Goal: Information Seeking & Learning: Learn about a topic

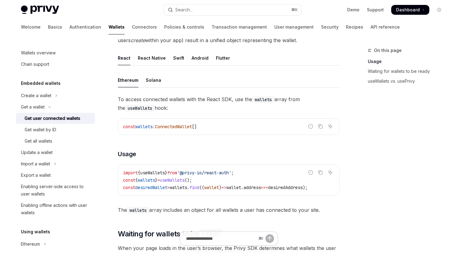
scroll to position [169, 0]
click at [156, 82] on div "Solana" at bounding box center [153, 80] width 15 height 14
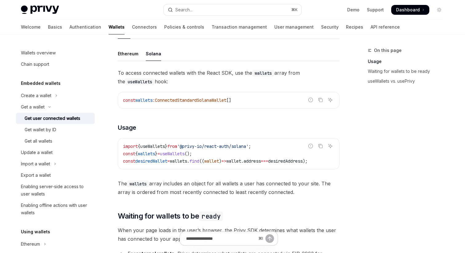
scroll to position [192, 0]
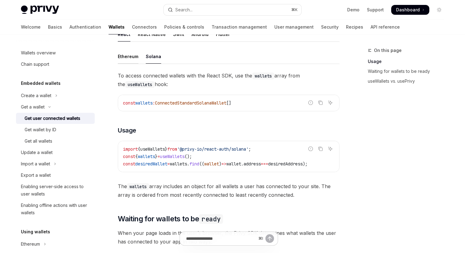
click at [132, 59] on div "Ethereum" at bounding box center [128, 56] width 21 height 14
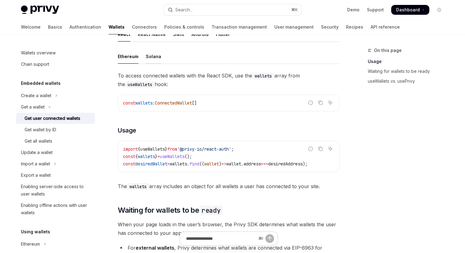
click at [156, 60] on div "Solana" at bounding box center [153, 56] width 15 height 14
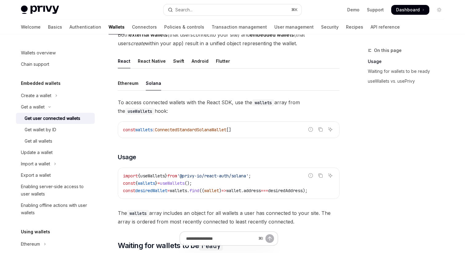
scroll to position [153, 0]
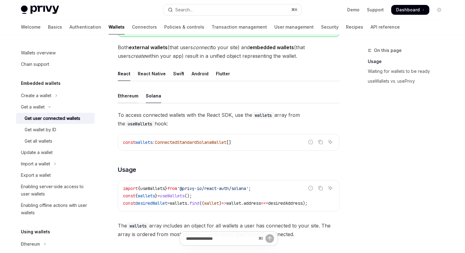
click at [132, 97] on div "Ethereum" at bounding box center [128, 96] width 21 height 14
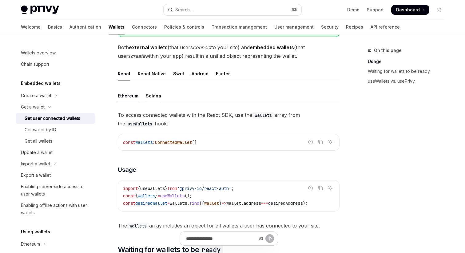
click at [157, 96] on div "Solana" at bounding box center [153, 96] width 15 height 14
type textarea "*"
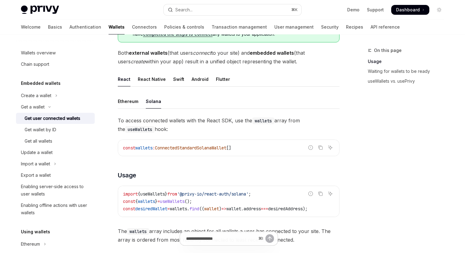
scroll to position [147, 0]
